Goal: Navigation & Orientation: Find specific page/section

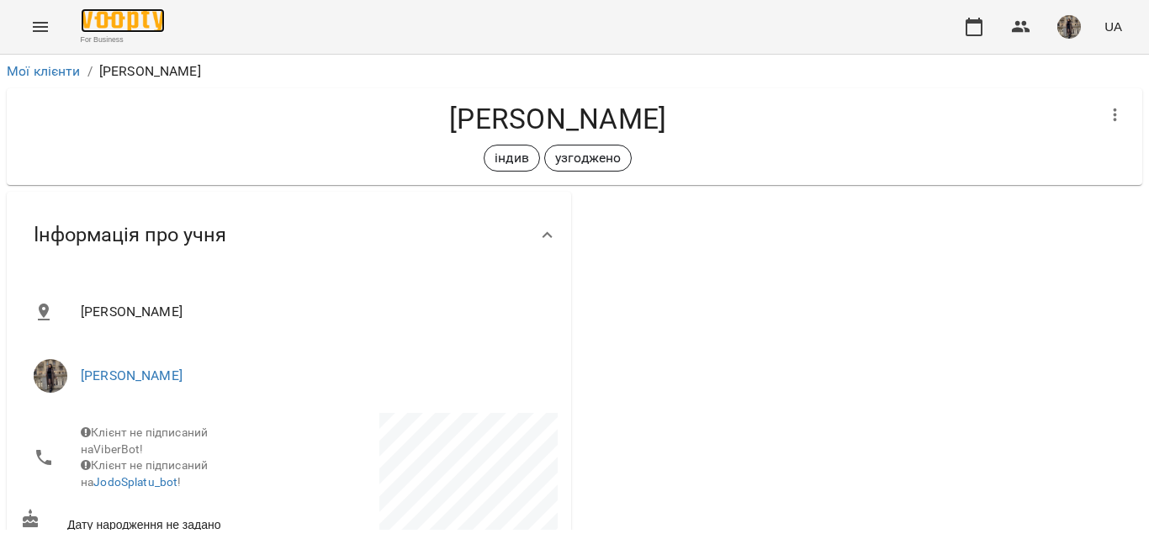
click at [85, 16] on img at bounding box center [123, 20] width 84 height 24
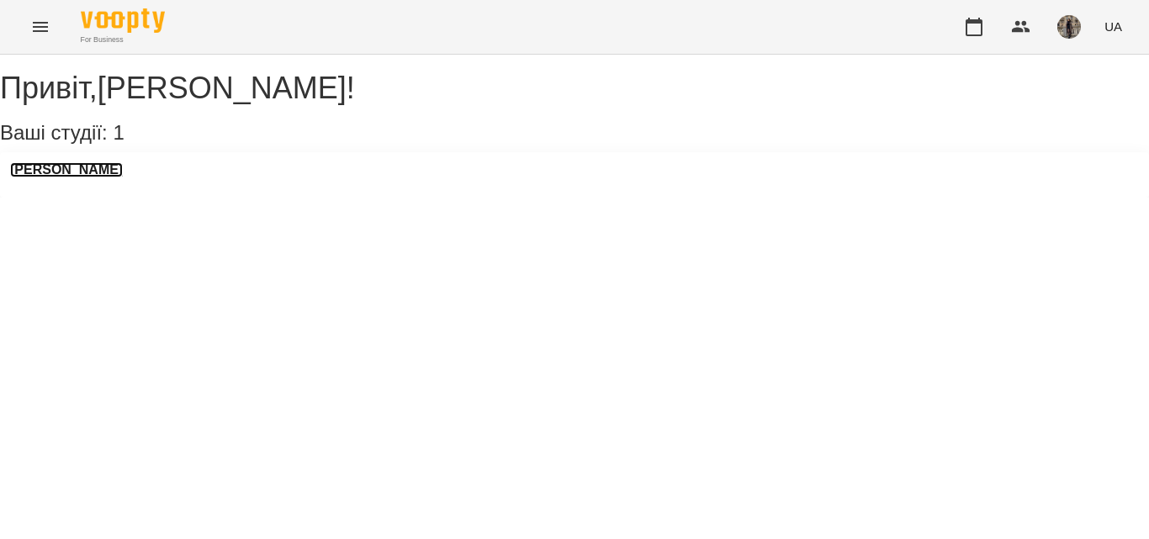
click at [123, 177] on h3 "[PERSON_NAME]" at bounding box center [66, 169] width 113 height 15
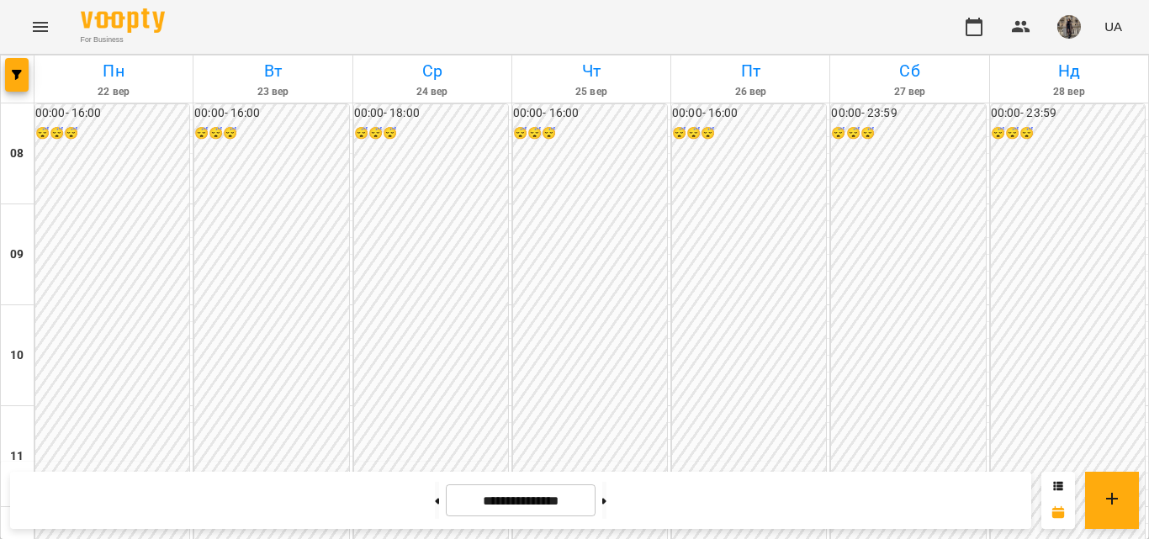
scroll to position [725, 0]
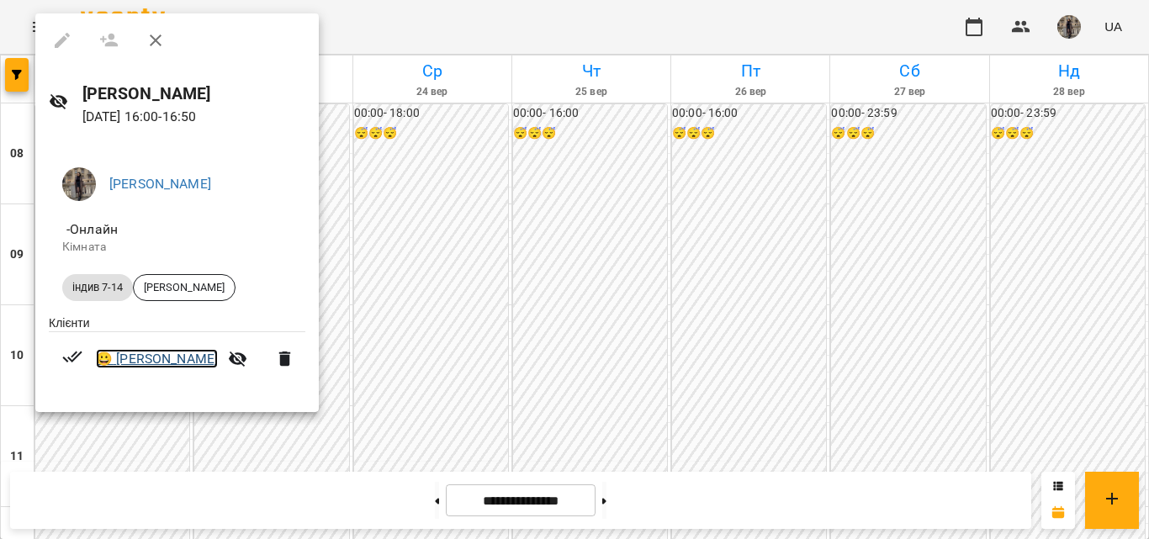
click at [160, 357] on link "😀 [PERSON_NAME]" at bounding box center [157, 359] width 122 height 20
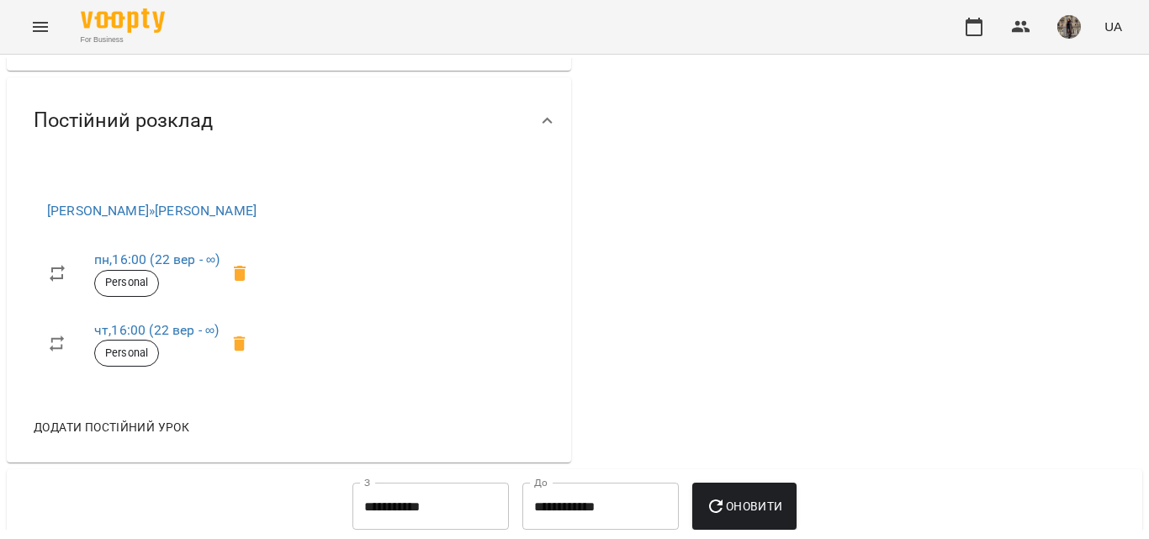
scroll to position [657, 0]
